Goal: Check status: Check status

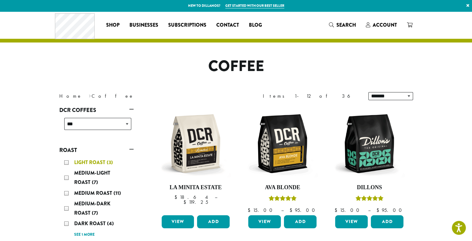
click at [102, 162] on span "Light Roast" at bounding box center [90, 162] width 33 height 7
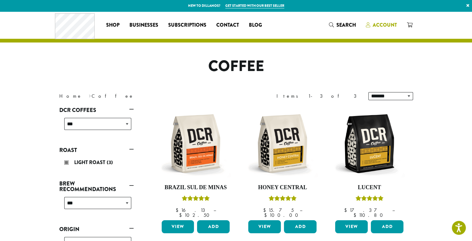
click at [382, 28] on span "Account" at bounding box center [385, 24] width 24 height 7
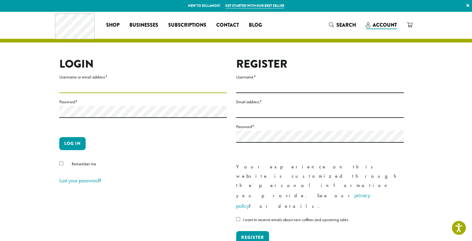
type input "**********"
click at [72, 145] on button "Log in" at bounding box center [72, 143] width 26 height 13
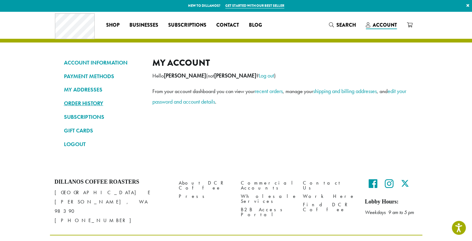
click at [91, 102] on link "ORDER HISTORY" at bounding box center [103, 103] width 79 height 11
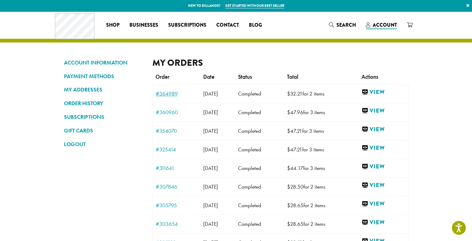
click at [161, 93] on link "#364989" at bounding box center [176, 94] width 41 height 6
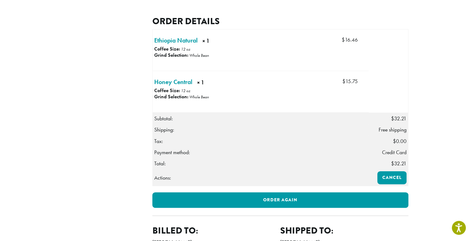
scroll to position [166, 0]
